Goal: Task Accomplishment & Management: Complete application form

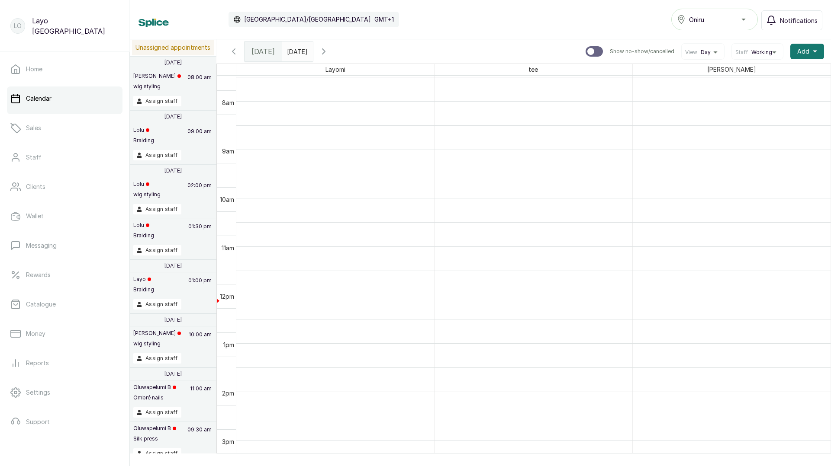
scroll to position [677, 0]
click at [725, 13] on button "Oniru" at bounding box center [714, 20] width 87 height 22
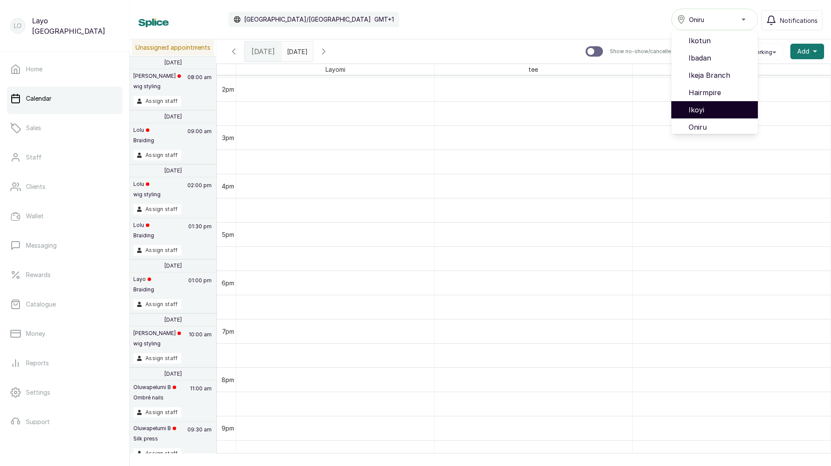
scroll to position [38, 0]
click at [703, 105] on span "VI" at bounding box center [719, 106] width 62 height 10
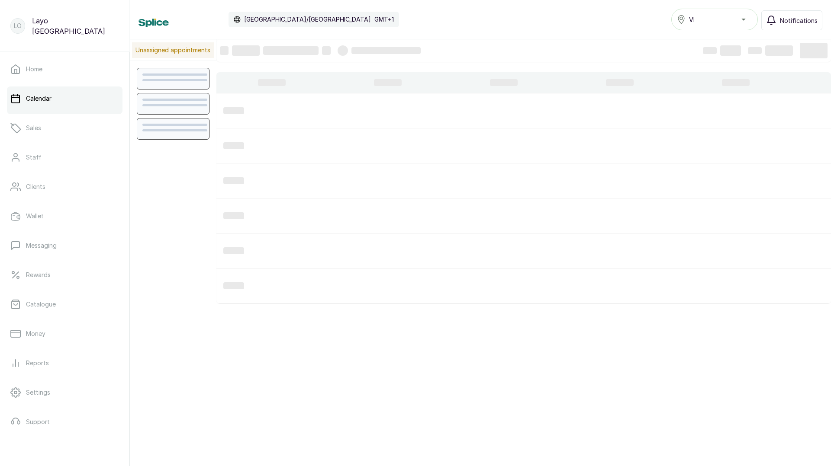
scroll to position [291, 0]
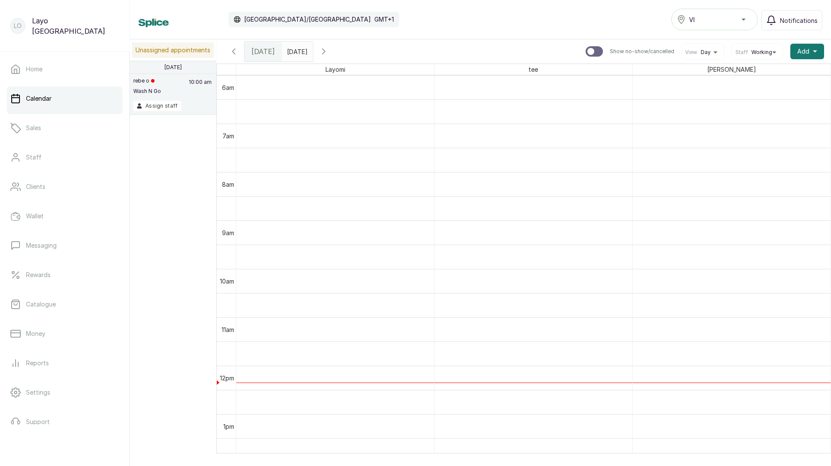
click at [714, 17] on div "VI" at bounding box center [714, 19] width 75 height 10
click at [704, 122] on span "Lekki" at bounding box center [719, 124] width 62 height 10
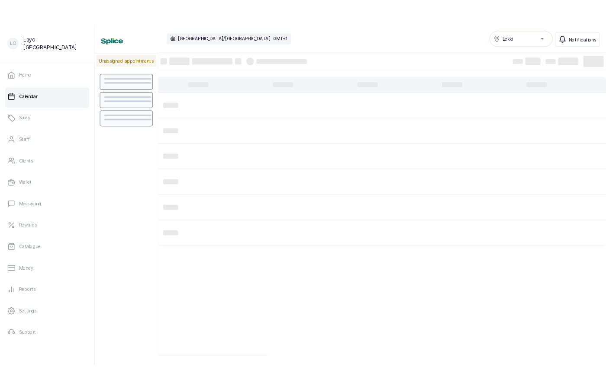
scroll to position [291, 0]
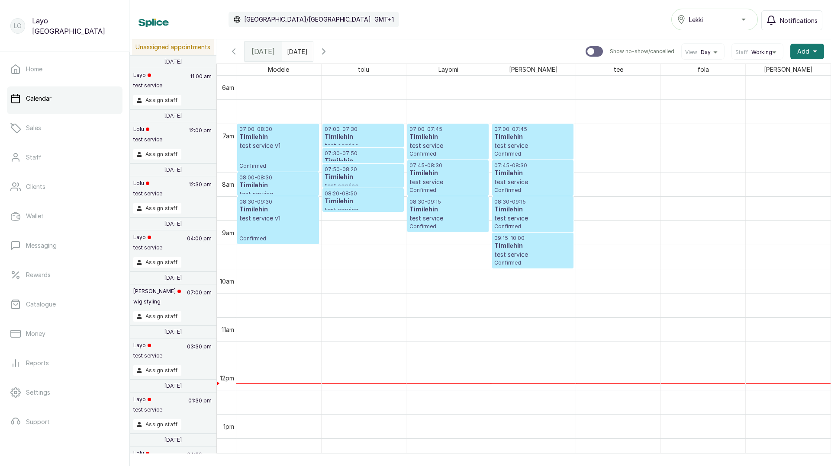
click at [231, 47] on icon "button" at bounding box center [233, 51] width 10 height 10
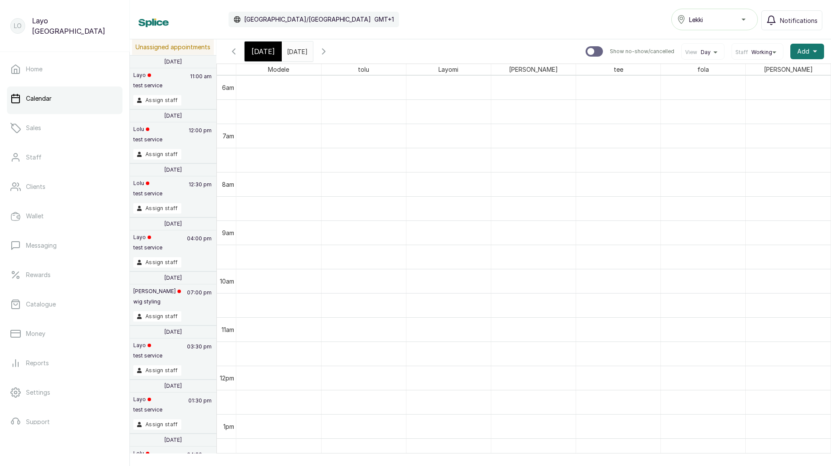
click at [606, 52] on label "Show no-show/cancelled" at bounding box center [629, 51] width 89 height 10
click at [585, 46] on input "Show no-show/cancelled" at bounding box center [585, 46] width 0 height 0
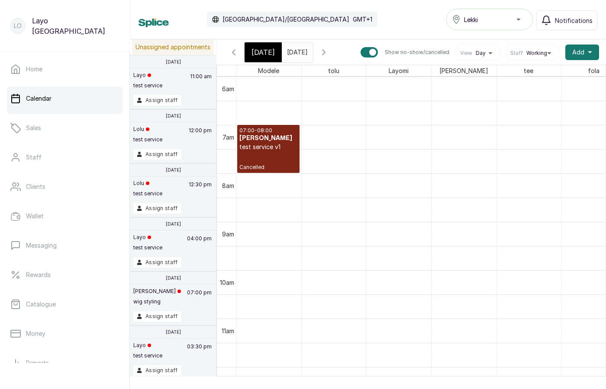
click at [280, 163] on link "07:00 - 08:00 [PERSON_NAME] test service v1 Cancelled" at bounding box center [268, 149] width 62 height 48
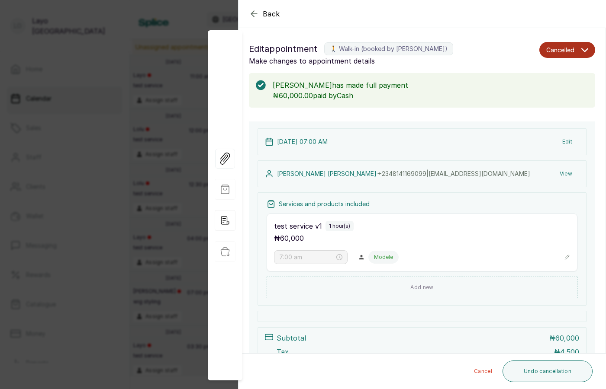
click at [585, 50] on icon "button" at bounding box center [584, 50] width 7 height 7
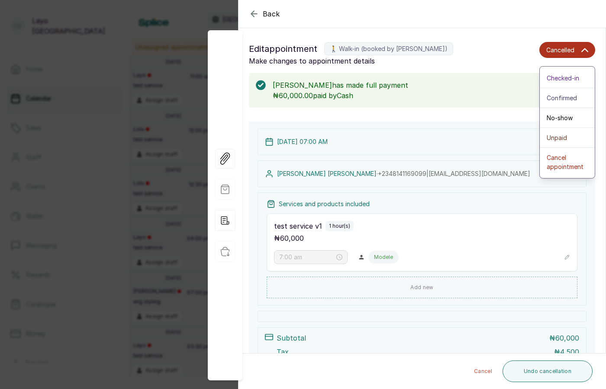
click at [502, 54] on h1 "Edit appointment 🚶 Walk-in (booked by [PERSON_NAME])" at bounding box center [392, 49] width 287 height 14
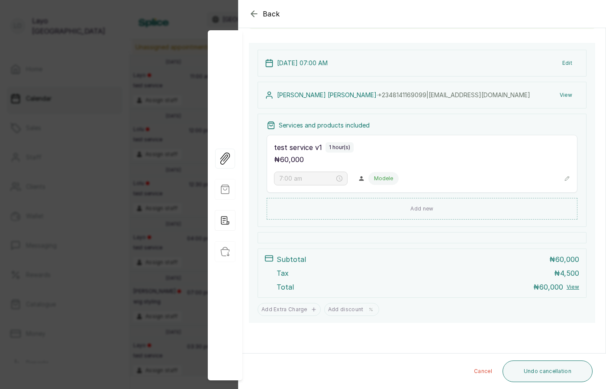
scroll to position [0, 0]
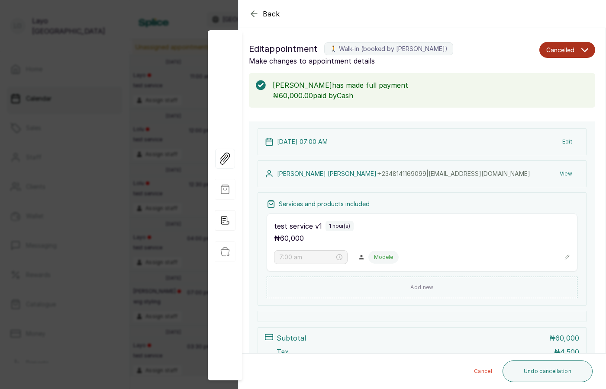
click at [167, 197] on div "Back Appointment Details Edit appointment 🚶 Walk-in (booked by [PERSON_NAME]) M…" at bounding box center [303, 194] width 606 height 389
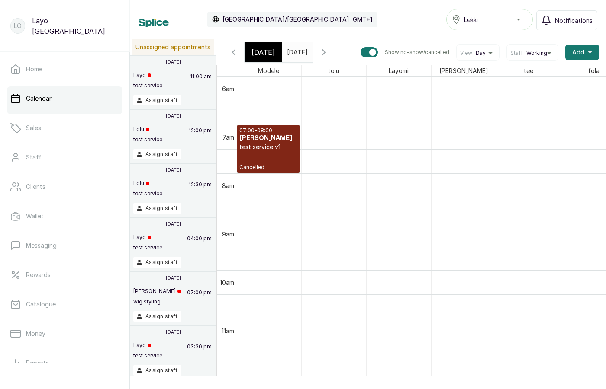
click at [269, 164] on link "07:00 - 08:00 [PERSON_NAME] test service v1 Cancelled" at bounding box center [268, 149] width 62 height 48
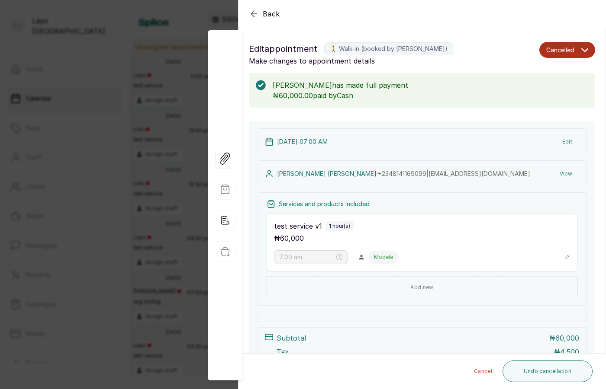
click at [93, 207] on div "Back Appointment Details Edit appointment 🚶 Walk-in (booked by [PERSON_NAME]) M…" at bounding box center [303, 194] width 606 height 389
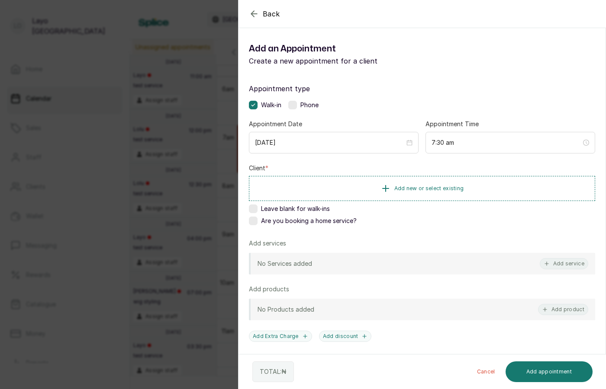
click at [184, 182] on div "Back Add Appointment Add an Appointment Create a new appointment for a client A…" at bounding box center [303, 194] width 606 height 389
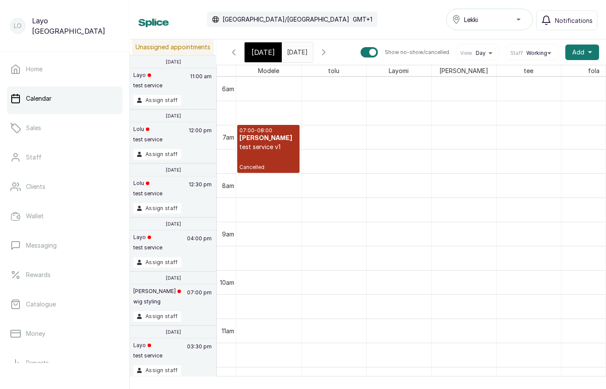
click at [370, 48] on label "Show no-show/cancelled" at bounding box center [404, 52] width 89 height 10
click at [360, 47] on input "Show no-show/cancelled" at bounding box center [360, 47] width 0 height 0
checkbox input "false"
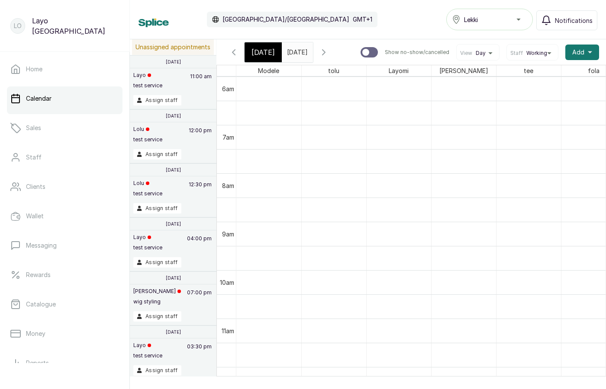
click at [329, 51] on icon "button" at bounding box center [323, 52] width 10 height 10
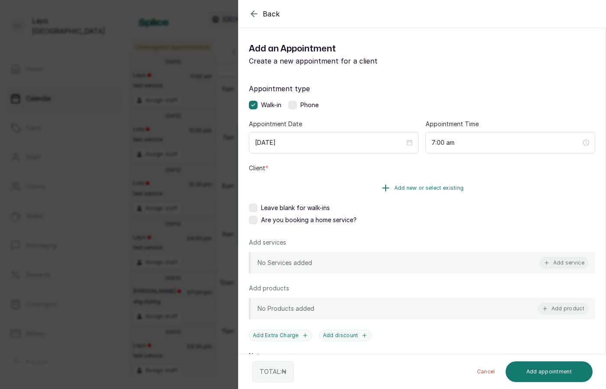
click at [402, 188] on span "Add new or select existing" at bounding box center [429, 188] width 70 height 7
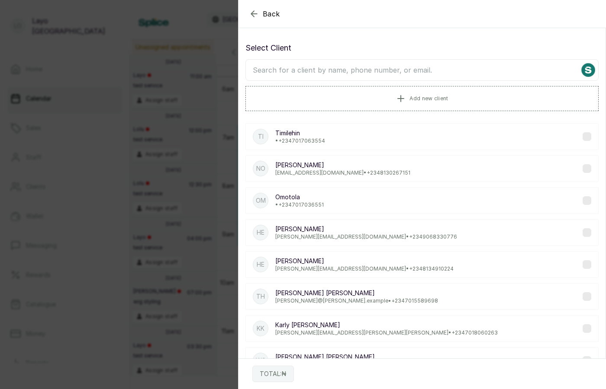
click at [195, 177] on div "Back Add Appointment Select Client Add new client Ti [PERSON_NAME] • [PHONE_NUM…" at bounding box center [303, 194] width 606 height 389
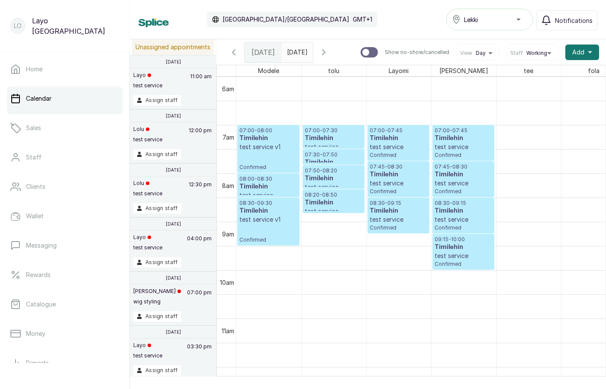
click at [391, 139] on h3 "Timilehin" at bounding box center [399, 138] width 58 height 9
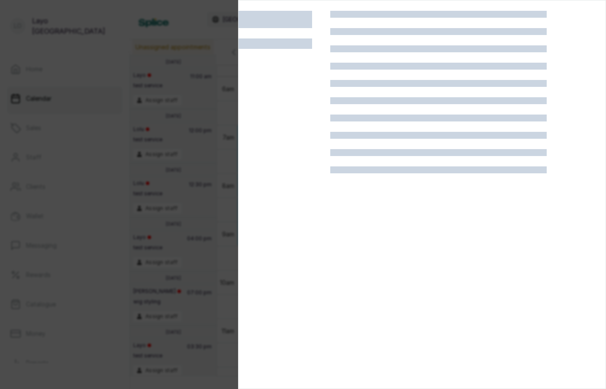
click at [141, 206] on div at bounding box center [303, 194] width 606 height 389
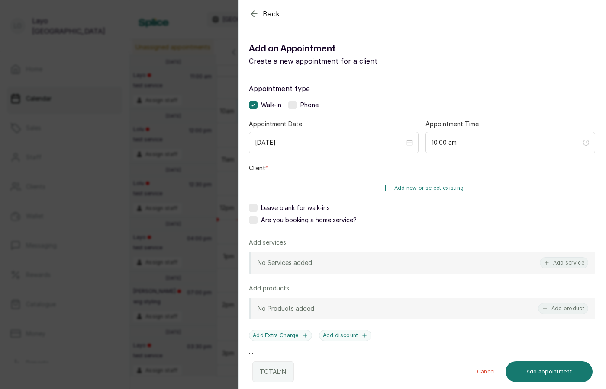
click at [380, 185] on icon "button" at bounding box center [385, 188] width 10 height 10
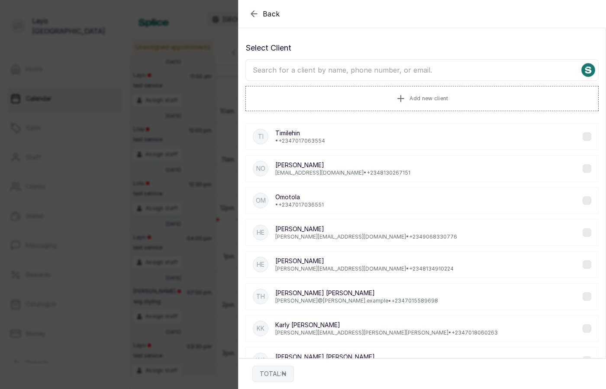
click at [339, 72] on input "text" at bounding box center [421, 70] width 353 height 22
type input "oko"
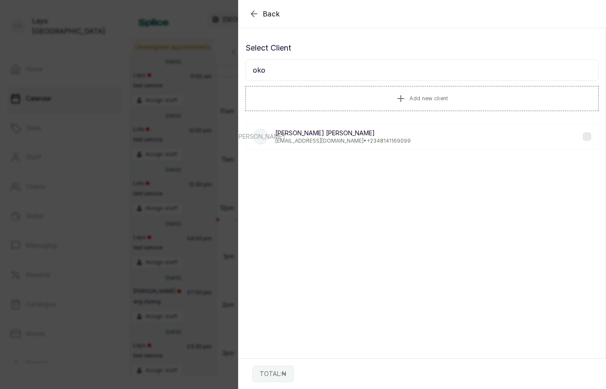
click at [333, 138] on p "[EMAIL_ADDRESS][DOMAIN_NAME] • [PHONE_NUMBER]" at bounding box center [342, 141] width 135 height 7
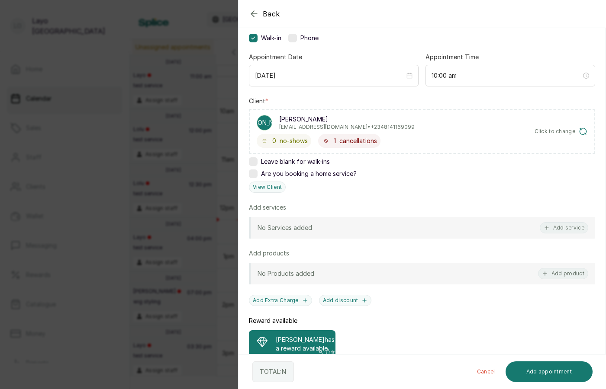
scroll to position [79, 0]
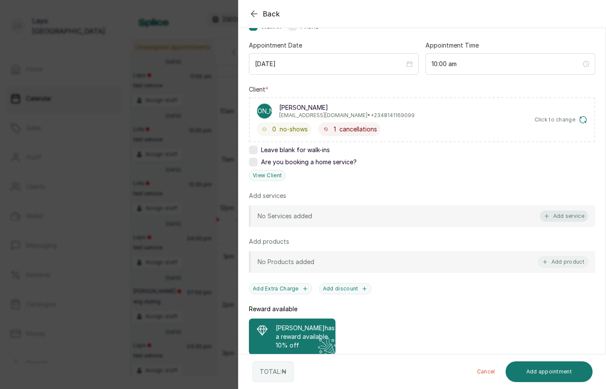
click at [546, 216] on icon "button" at bounding box center [546, 216] width 3 height 3
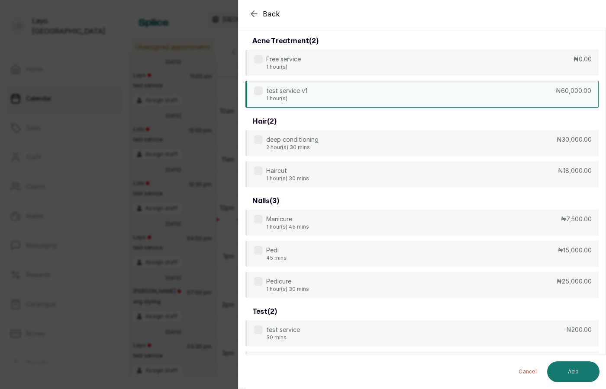
scroll to position [35, 0]
click at [336, 96] on div "test service v1 1 hour(s) ₦60,000.00" at bounding box center [421, 96] width 353 height 27
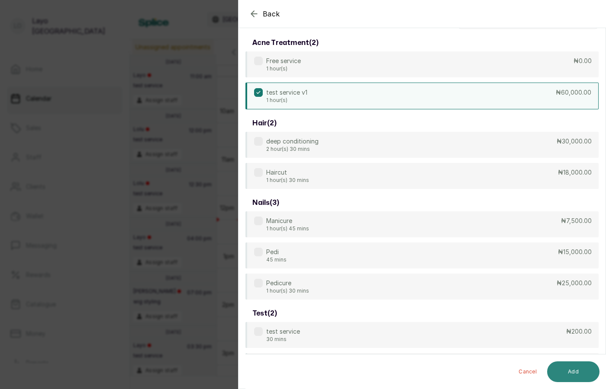
click at [590, 375] on button "Add" at bounding box center [573, 372] width 52 height 21
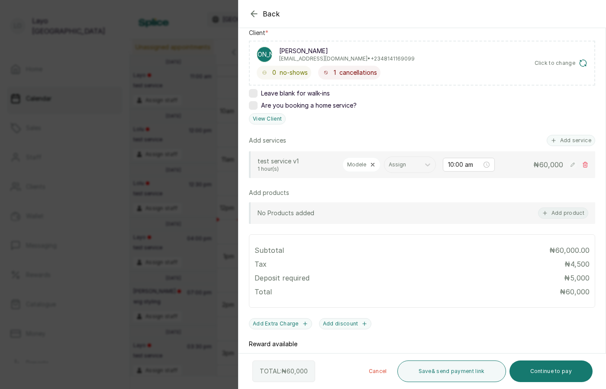
scroll to position [177, 0]
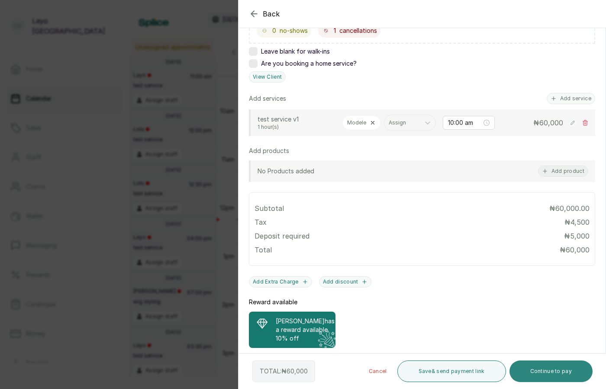
click at [551, 372] on button "Continue to pay" at bounding box center [551, 372] width 84 height 22
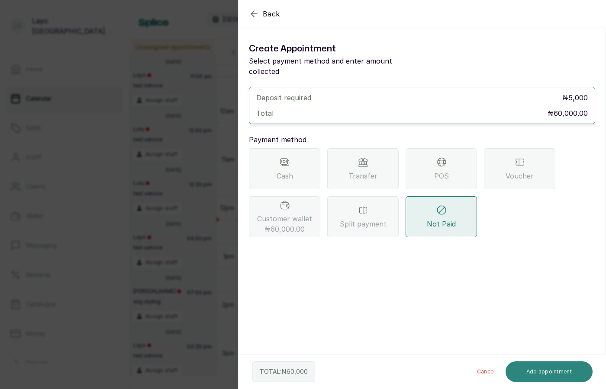
scroll to position [0, 0]
click at [293, 164] on div "Cash" at bounding box center [284, 168] width 71 height 41
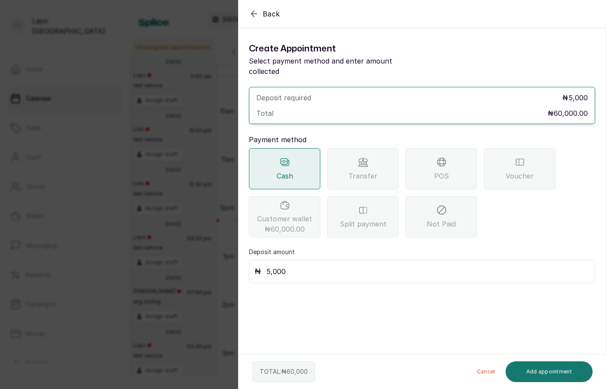
drag, startPoint x: 293, startPoint y: 262, endPoint x: 259, endPoint y: 256, distance: 34.2
click at [259, 260] on div "₦ 5,000" at bounding box center [422, 271] width 346 height 23
type input "30,000"
click at [548, 371] on button "Add appointment" at bounding box center [548, 372] width 87 height 21
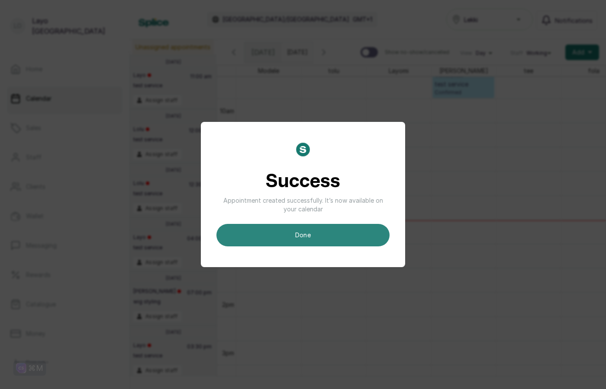
click at [350, 241] on button "done" at bounding box center [302, 235] width 173 height 23
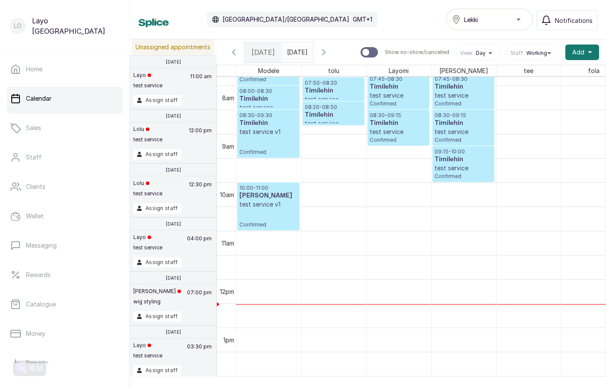
scroll to position [373, 0]
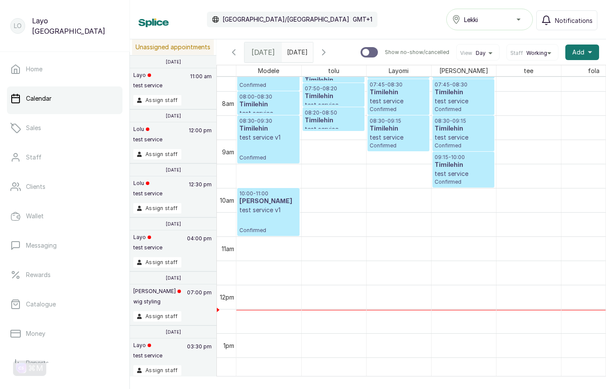
click at [283, 212] on p "test service v1" at bounding box center [268, 210] width 58 height 9
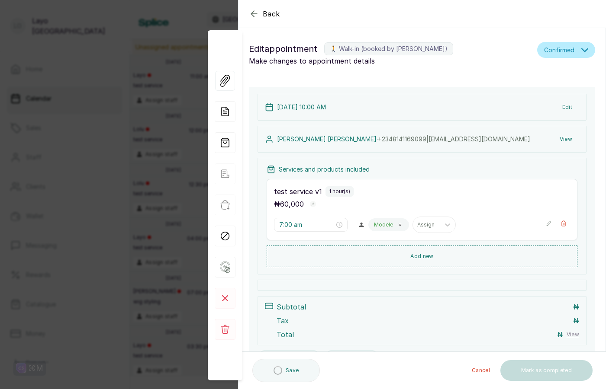
type input "10:00 am"
click at [224, 299] on icon at bounding box center [224, 298] width 5 height 5
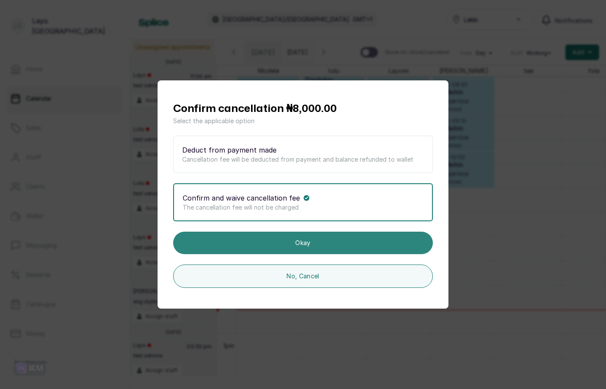
click at [303, 245] on button "Okay" at bounding box center [303, 243] width 260 height 23
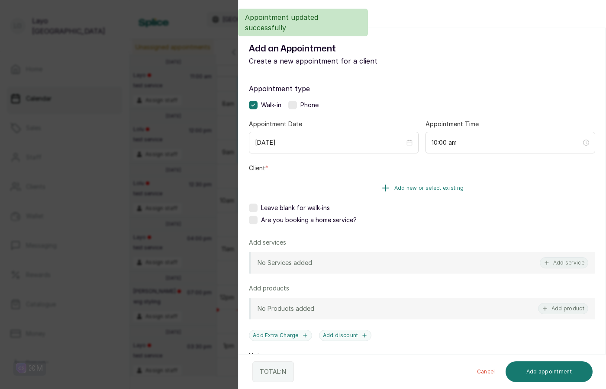
click at [352, 180] on button "Add new or select existing" at bounding box center [422, 188] width 346 height 24
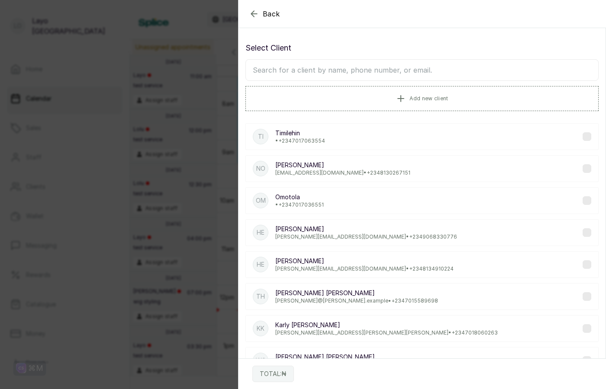
click at [345, 72] on input "text" at bounding box center [421, 70] width 353 height 22
type input "[PERSON_NAME]"
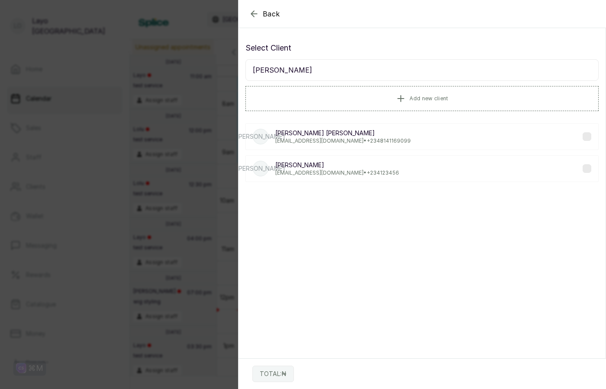
click at [341, 141] on p "[EMAIL_ADDRESS][DOMAIN_NAME] • [PHONE_NUMBER]" at bounding box center [342, 141] width 135 height 7
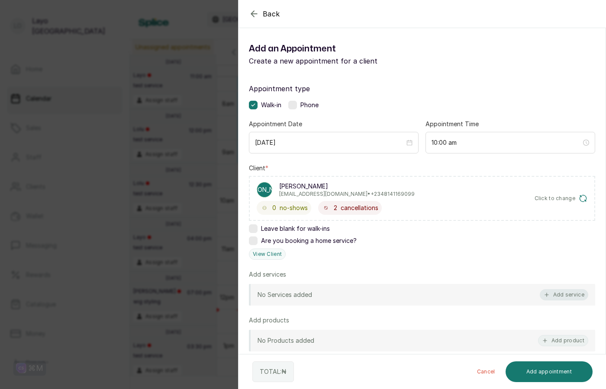
click at [554, 293] on button "Add service" at bounding box center [564, 294] width 48 height 11
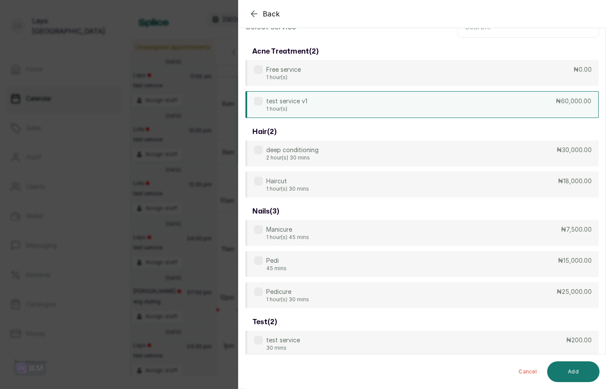
scroll to position [35, 0]
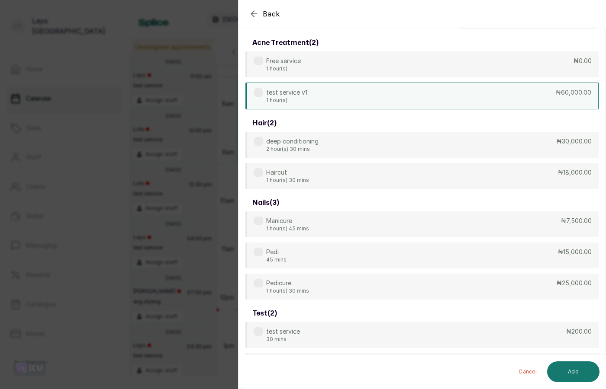
click at [473, 96] on div "test service v1 1 hour(s) ₦60,000.00" at bounding box center [421, 96] width 353 height 27
click at [577, 374] on button "Add" at bounding box center [573, 372] width 52 height 21
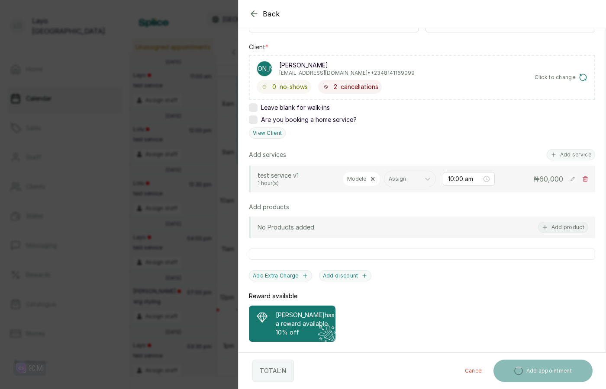
scroll to position [167, 0]
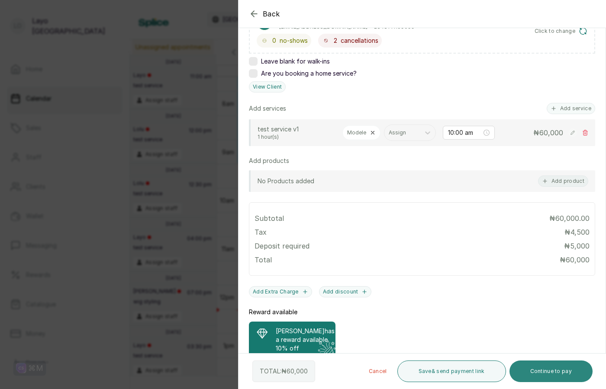
click at [543, 374] on button "Continue to pay" at bounding box center [551, 372] width 84 height 22
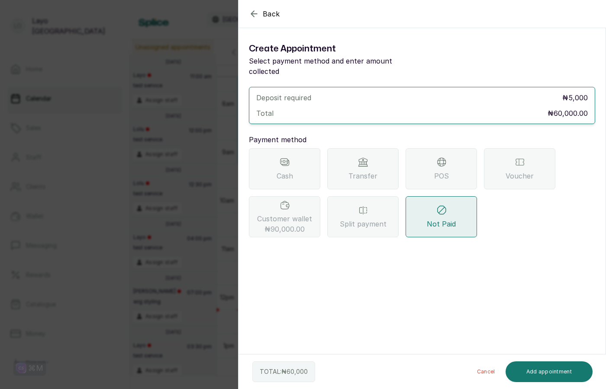
click at [291, 174] on div "Cash" at bounding box center [284, 168] width 71 height 41
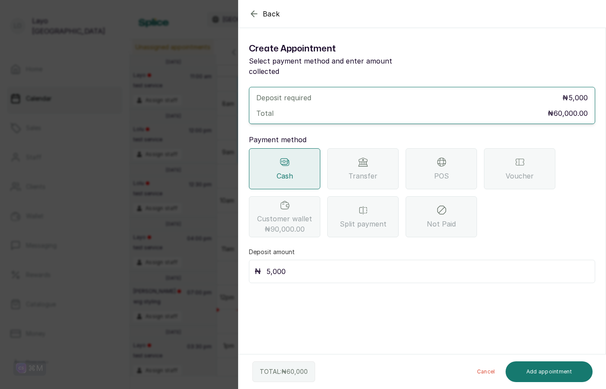
click at [300, 266] on input "5,000" at bounding box center [427, 272] width 323 height 12
type input "30,000"
click at [559, 370] on button "Add appointment" at bounding box center [548, 372] width 87 height 21
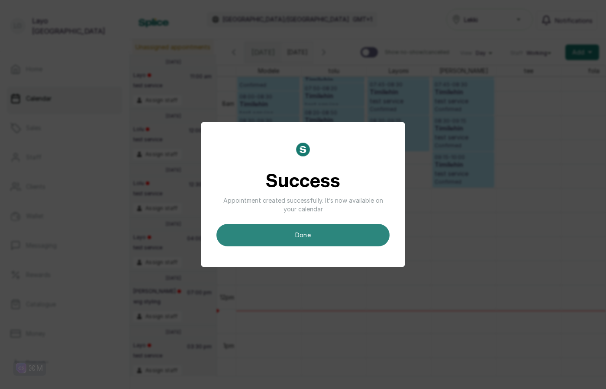
click at [333, 232] on button "done" at bounding box center [302, 235] width 173 height 23
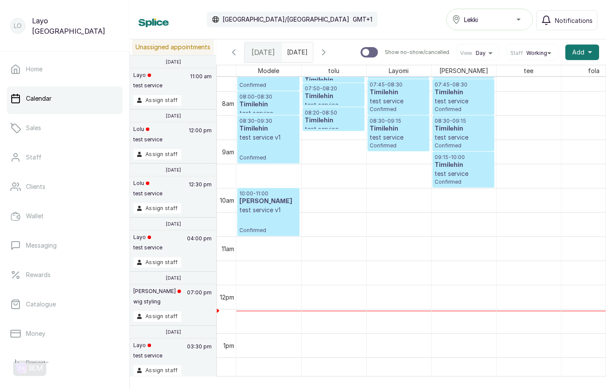
click at [276, 214] on p "test service v1" at bounding box center [268, 210] width 58 height 9
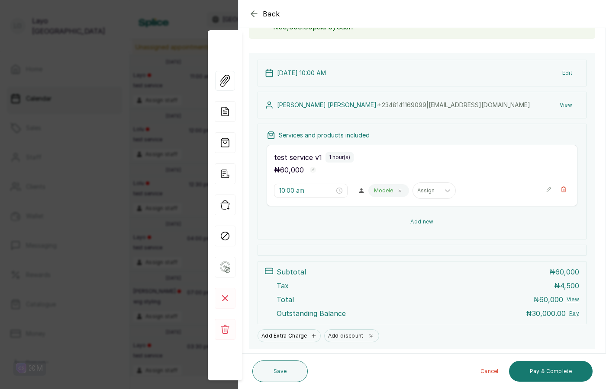
scroll to position [95, 0]
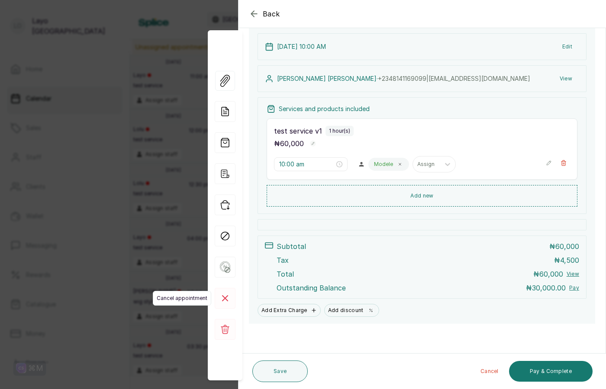
click at [227, 303] on rect at bounding box center [225, 298] width 21 height 21
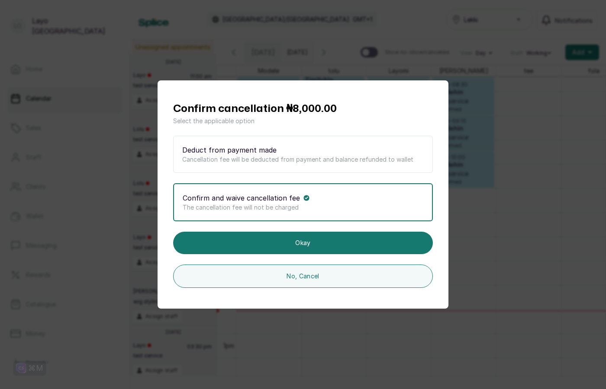
click at [248, 156] on p "Cancellation fee will be deducted from payment and balance refunded to wallet" at bounding box center [302, 159] width 241 height 9
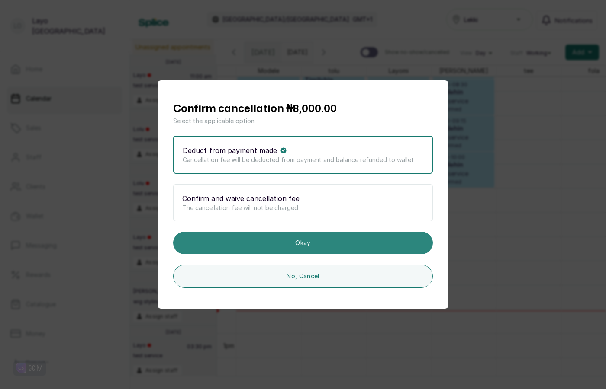
click at [296, 245] on button "Okay" at bounding box center [303, 243] width 260 height 23
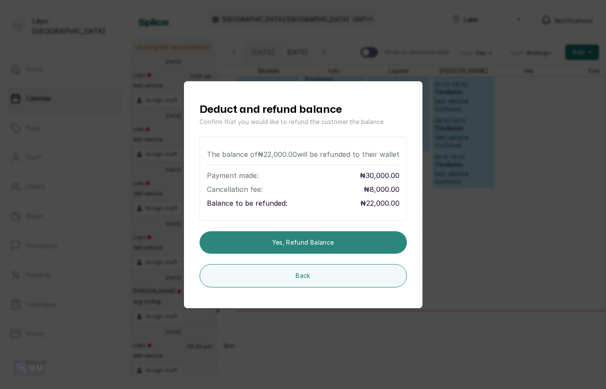
click at [300, 243] on button "Yes, refund balance" at bounding box center [302, 242] width 207 height 23
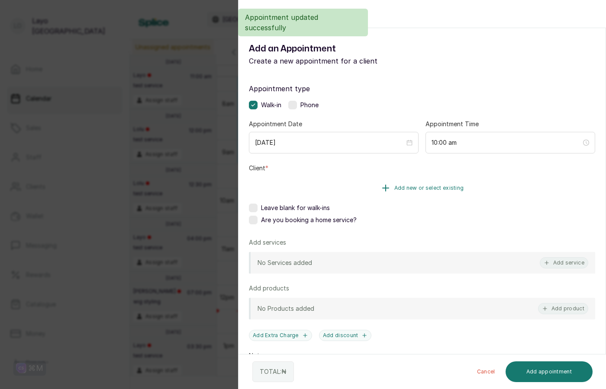
click at [336, 184] on button "Add new or select existing" at bounding box center [422, 188] width 346 height 24
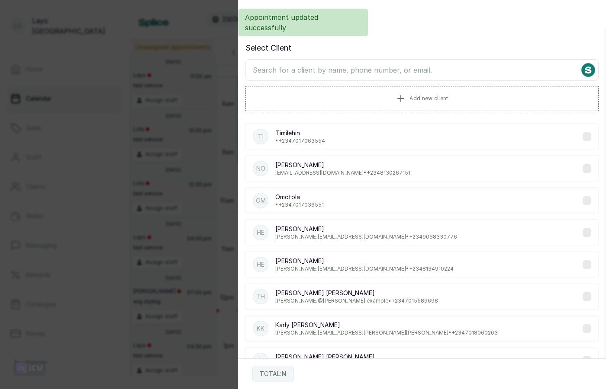
click at [328, 73] on input "text" at bounding box center [421, 70] width 353 height 22
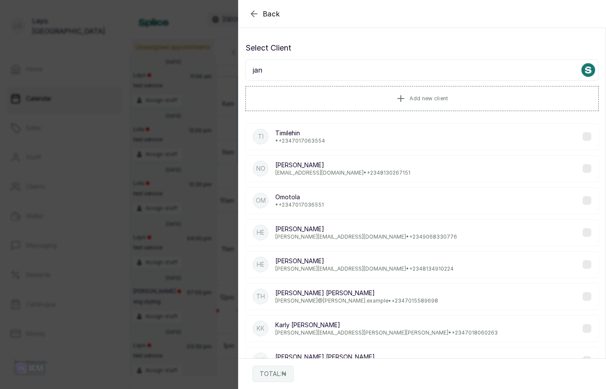
type input "[PERSON_NAME]"
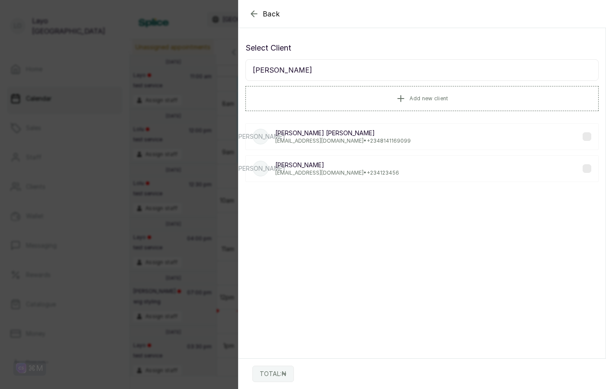
click at [361, 135] on p "[PERSON_NAME]" at bounding box center [342, 133] width 135 height 9
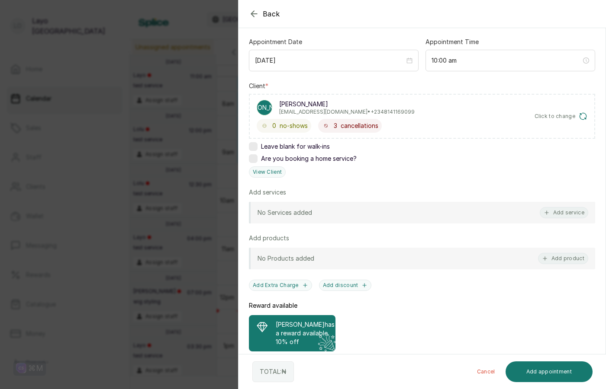
scroll to position [89, 0]
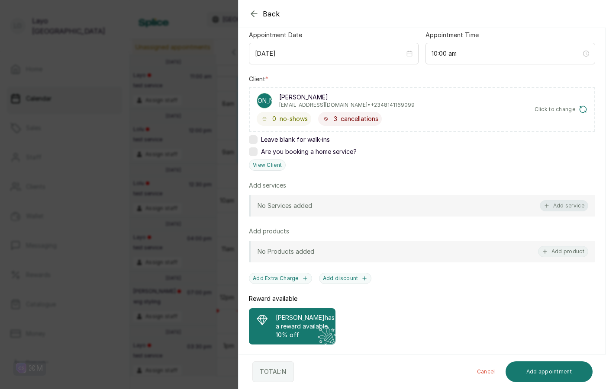
click at [556, 207] on button "Add service" at bounding box center [564, 205] width 48 height 11
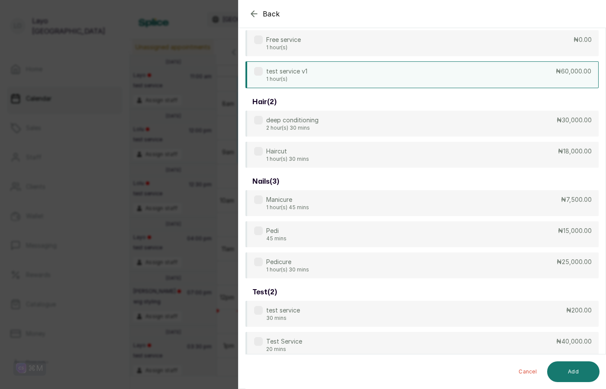
scroll to position [35, 0]
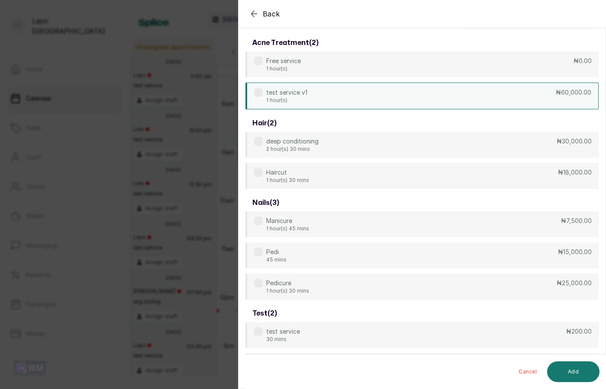
click at [327, 95] on div "test service v1 1 hour(s) ₦60,000.00" at bounding box center [421, 96] width 353 height 27
click at [578, 372] on button "Add" at bounding box center [573, 372] width 52 height 21
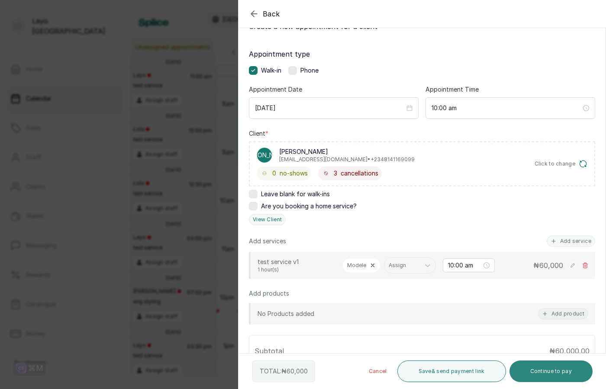
click at [553, 375] on button "Continue to pay" at bounding box center [551, 372] width 84 height 22
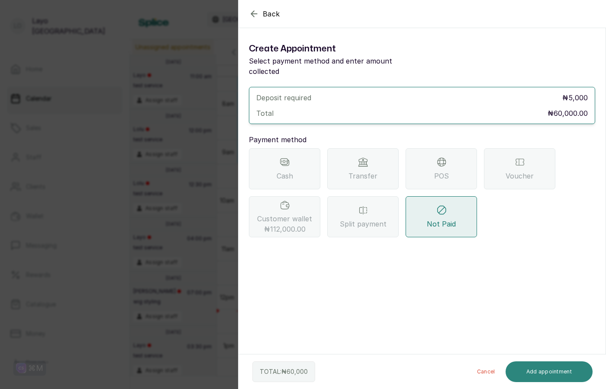
scroll to position [0, 0]
click at [179, 251] on div "Back Add Appointment Create Appointment Select payment method and enter amount …" at bounding box center [303, 194] width 606 height 389
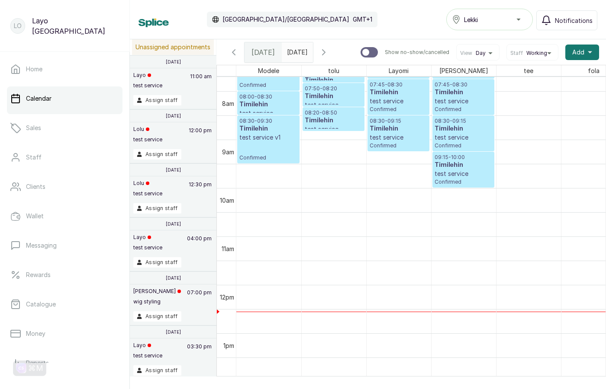
click at [373, 52] on div at bounding box center [368, 52] width 17 height 10
click at [360, 47] on input "Show no-show/cancelled" at bounding box center [360, 47] width 0 height 0
checkbox input "true"
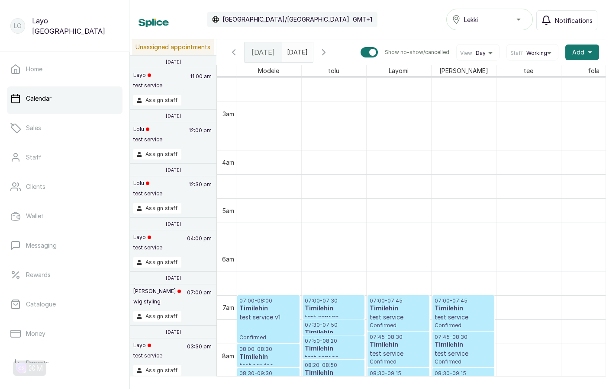
scroll to position [36, 0]
